Goal: Task Accomplishment & Management: Complete application form

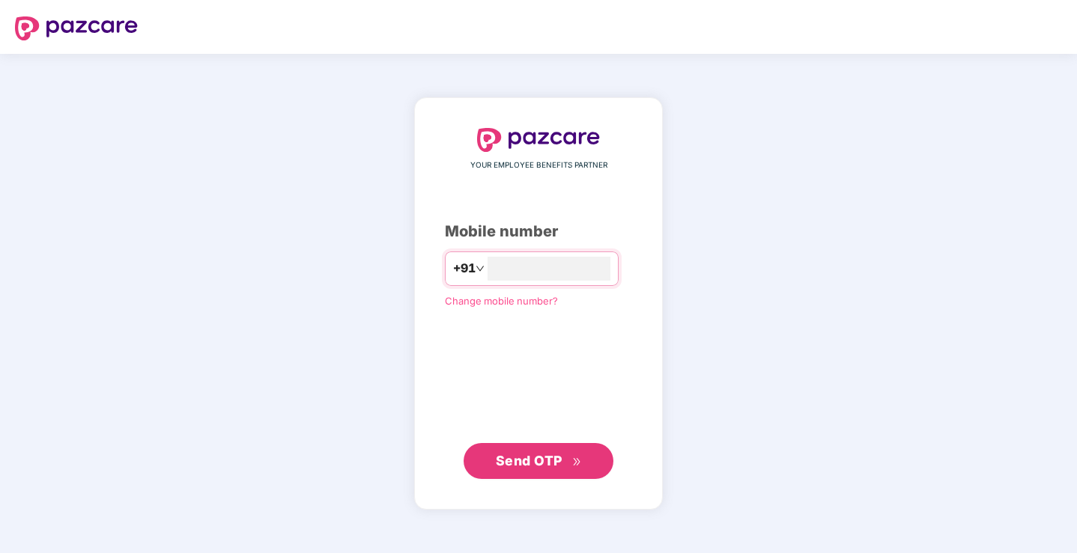
type input "**********"
click at [517, 467] on span "Send OTP" at bounding box center [529, 460] width 67 height 16
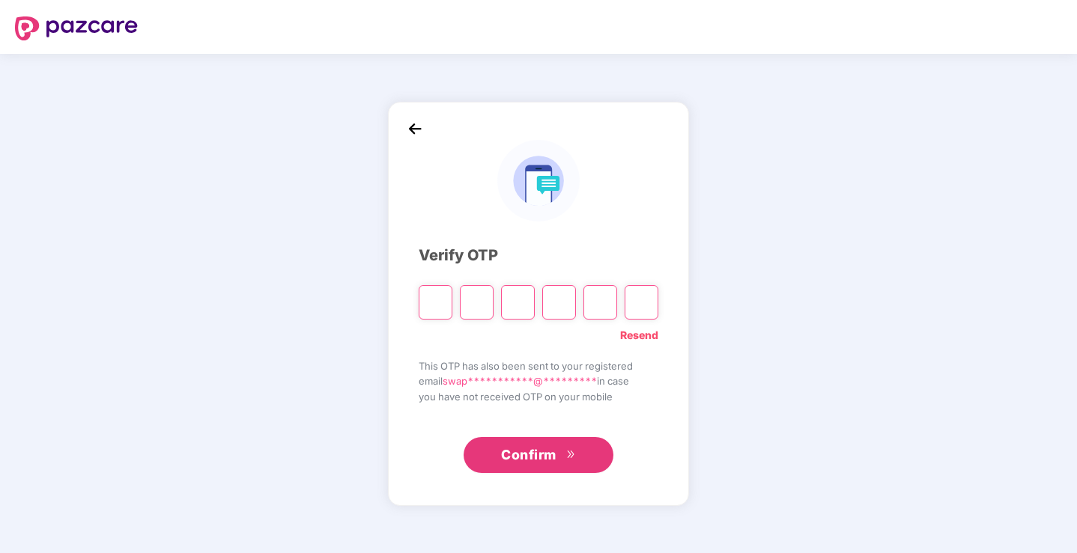
type input "*"
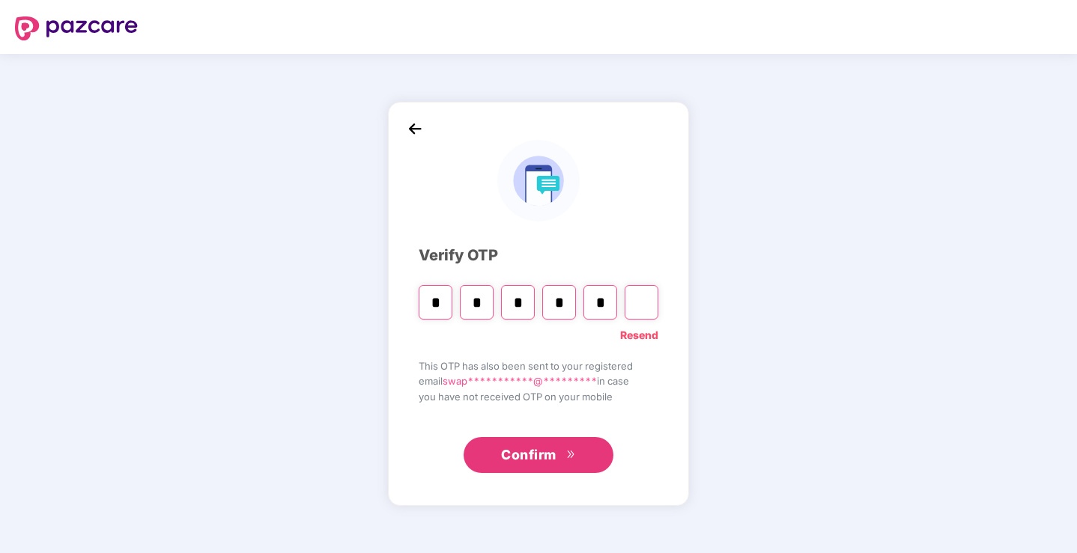
type input "*"
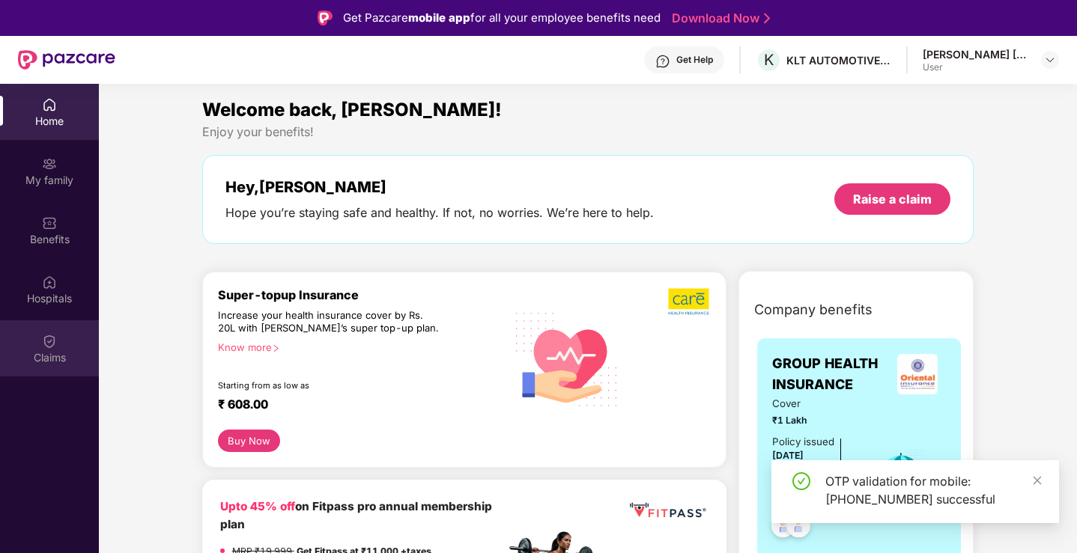
click at [41, 347] on div "Claims" at bounding box center [49, 349] width 99 height 56
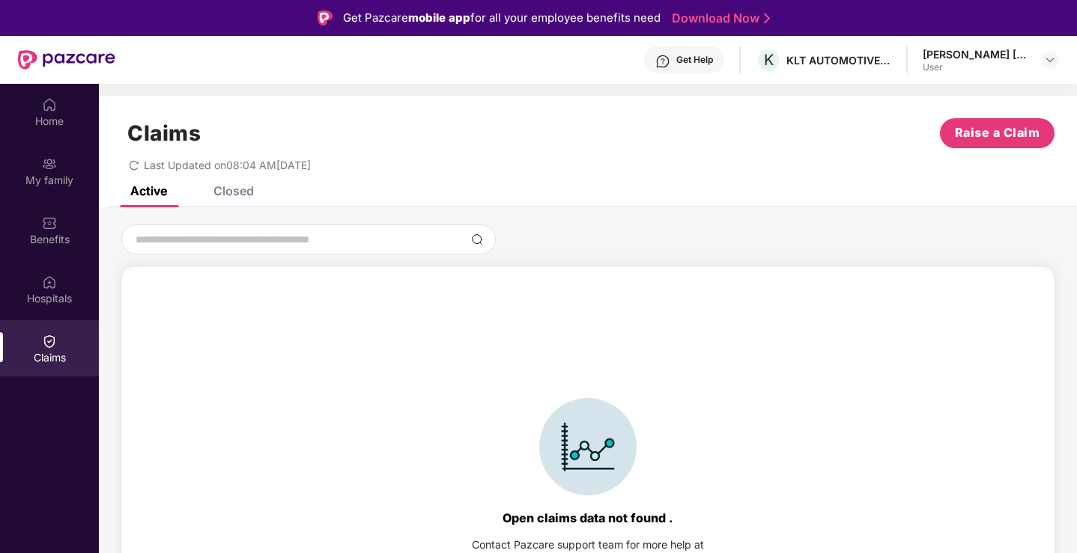
click at [238, 187] on div "Closed" at bounding box center [233, 190] width 40 height 15
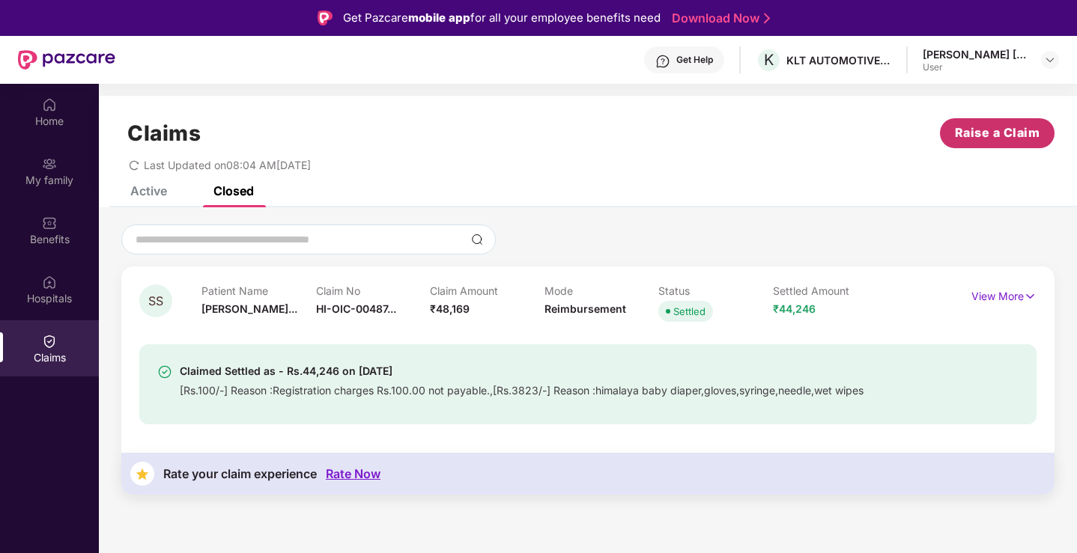
click at [989, 134] on span "Raise a Claim" at bounding box center [997, 133] width 85 height 19
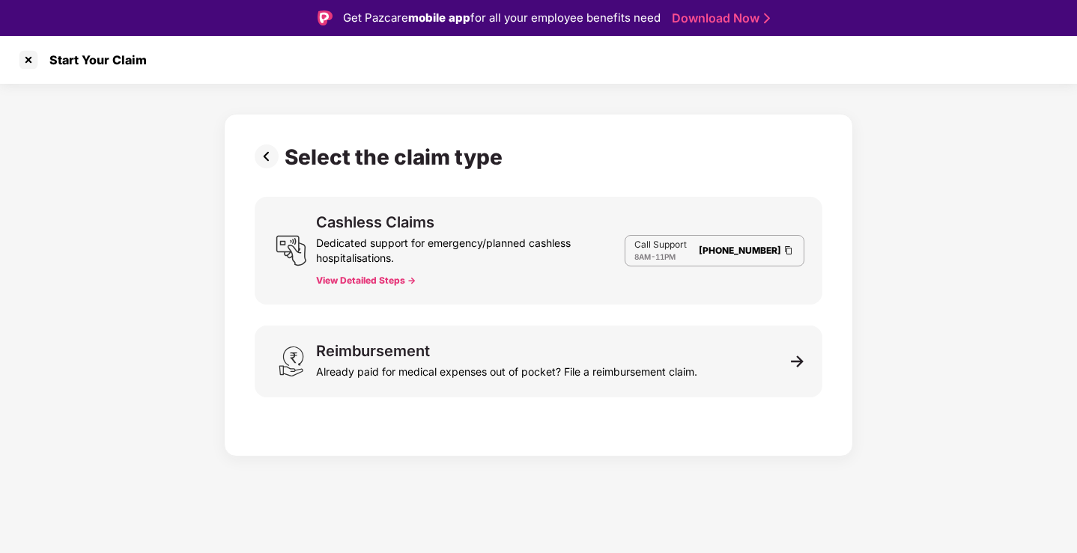
click at [366, 234] on div "Dedicated support for emergency/planned cashless hospitalisations." at bounding box center [470, 248] width 309 height 36
click at [344, 258] on div "Dedicated support for emergency/planned cashless hospitalisations." at bounding box center [470, 248] width 309 height 36
click at [348, 279] on button "View Detailed Steps ->" at bounding box center [366, 281] width 100 height 12
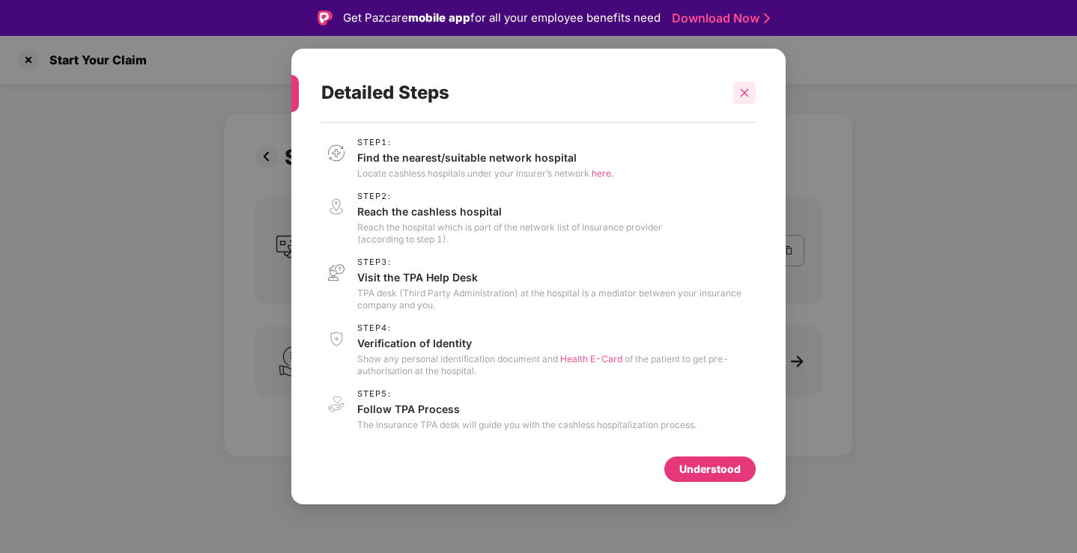
click at [746, 91] on icon "close" at bounding box center [745, 92] width 8 height 8
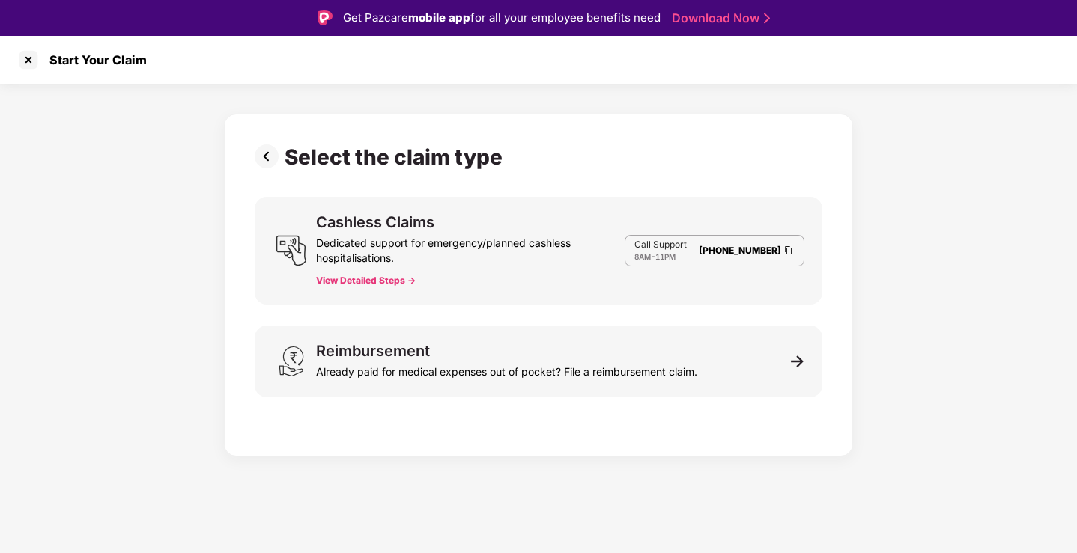
click at [270, 154] on img at bounding box center [270, 157] width 30 height 24
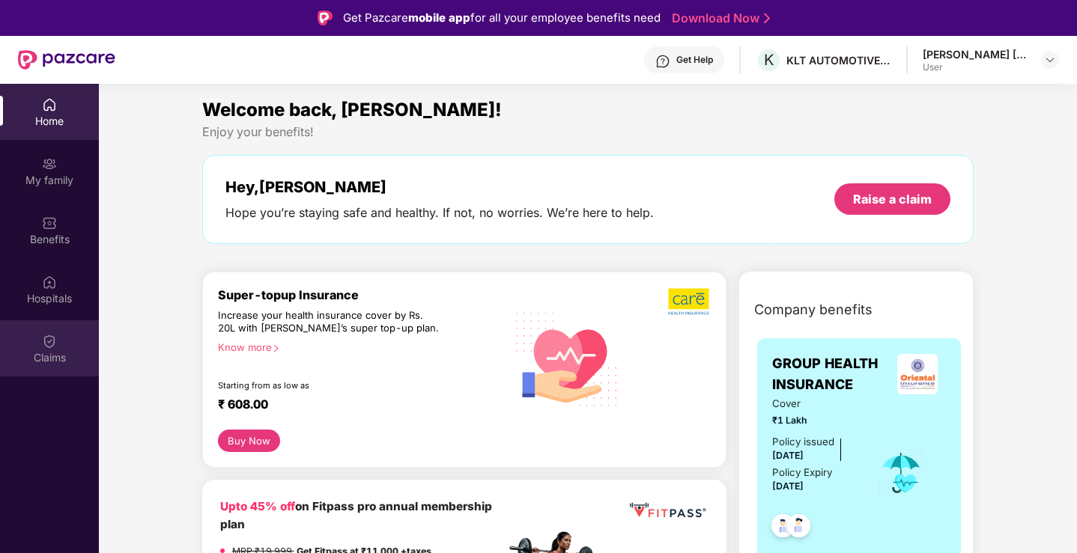
click at [41, 348] on div "Claims" at bounding box center [49, 349] width 99 height 56
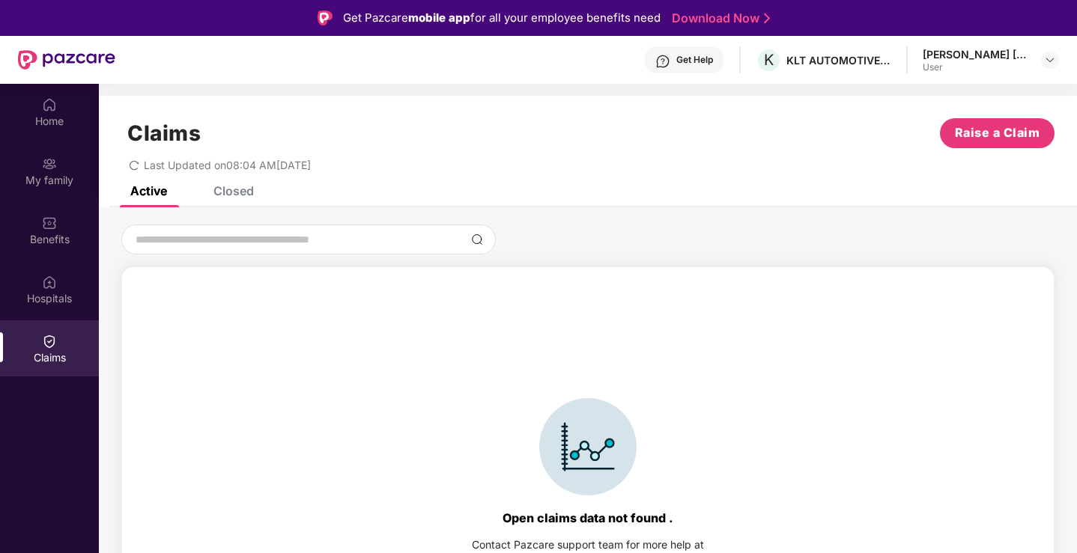
click at [236, 195] on div "Closed" at bounding box center [233, 190] width 40 height 15
